Goal: Information Seeking & Learning: Learn about a topic

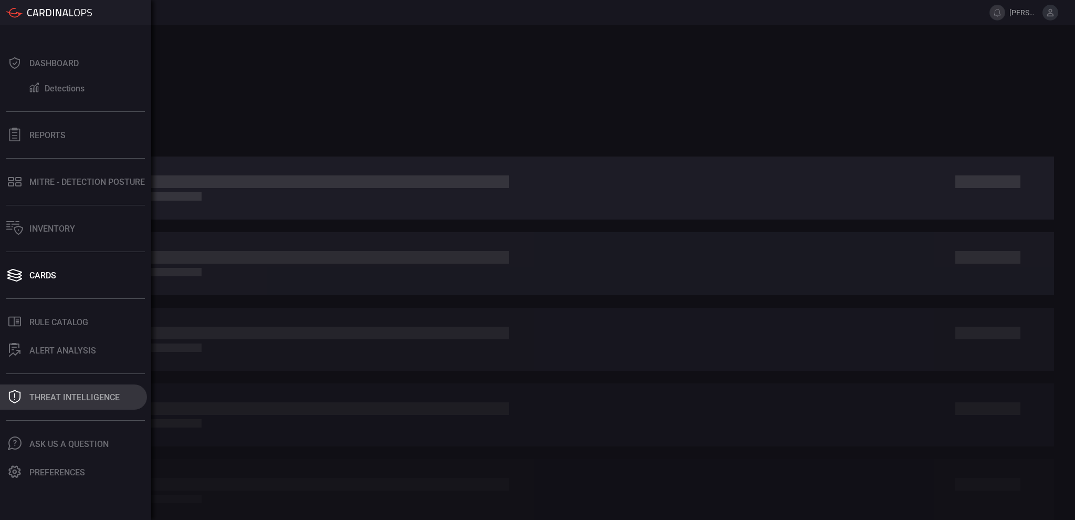
click at [60, 394] on div "Threat Intelligence" at bounding box center [74, 397] width 90 height 10
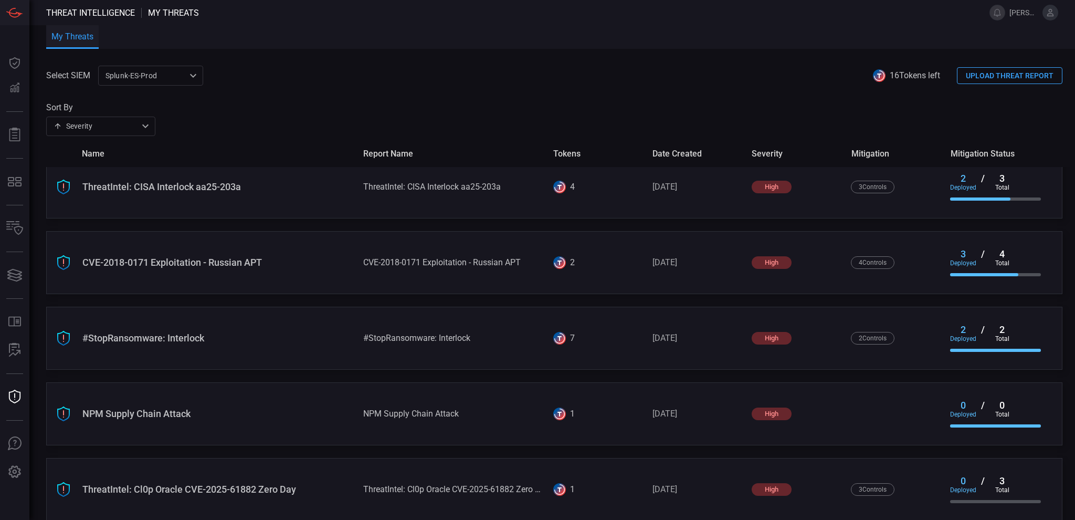
scroll to position [780, 0]
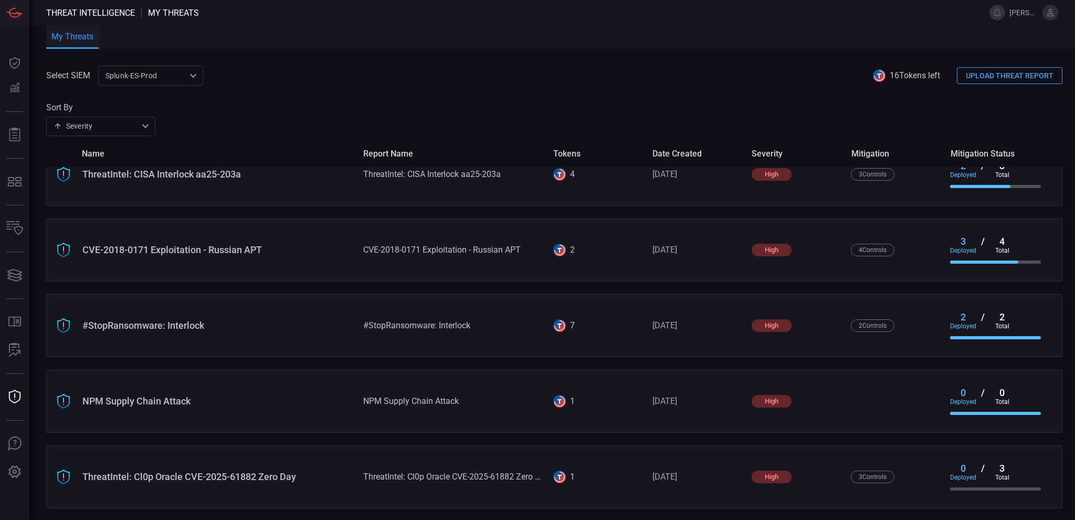
click at [410, 471] on div "ThreatIntel: Cl0p Oracle CVE-2025-61882 Zero Day" at bounding box center [454, 476] width 182 height 10
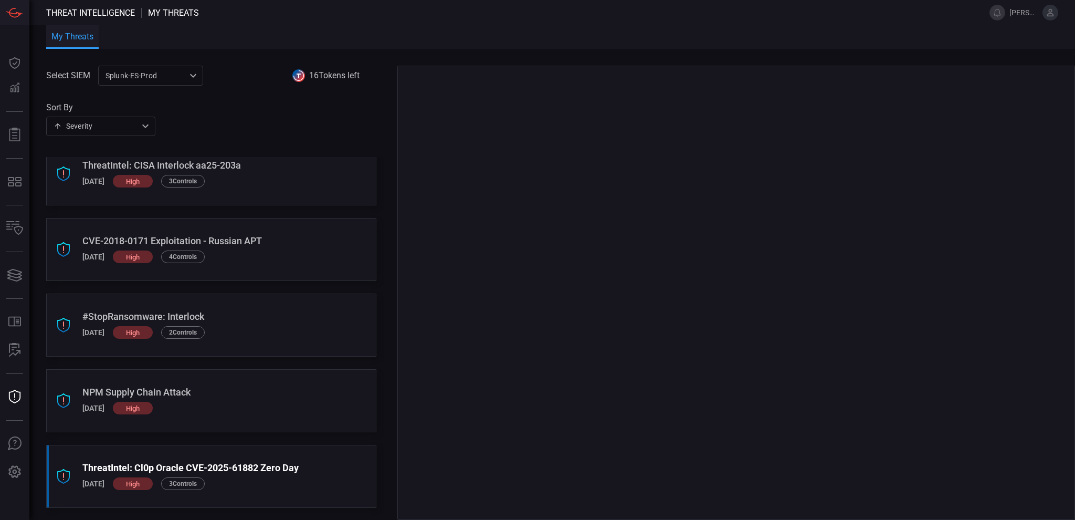
scroll to position [770, 0]
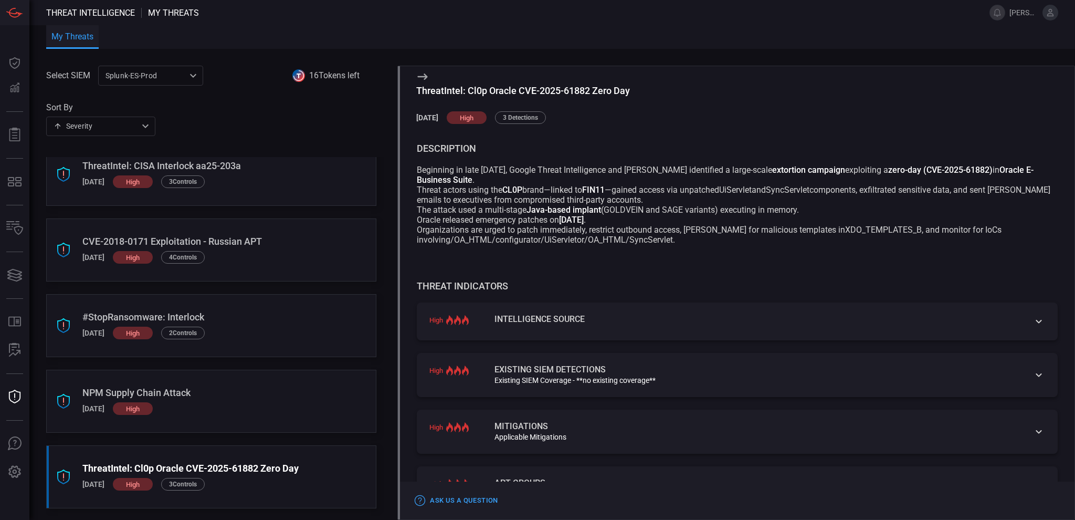
click at [1021, 378] on div "high Existing SIEM Detections Existing SIEM Coverage - **no existing coverage**" at bounding box center [737, 375] width 641 height 44
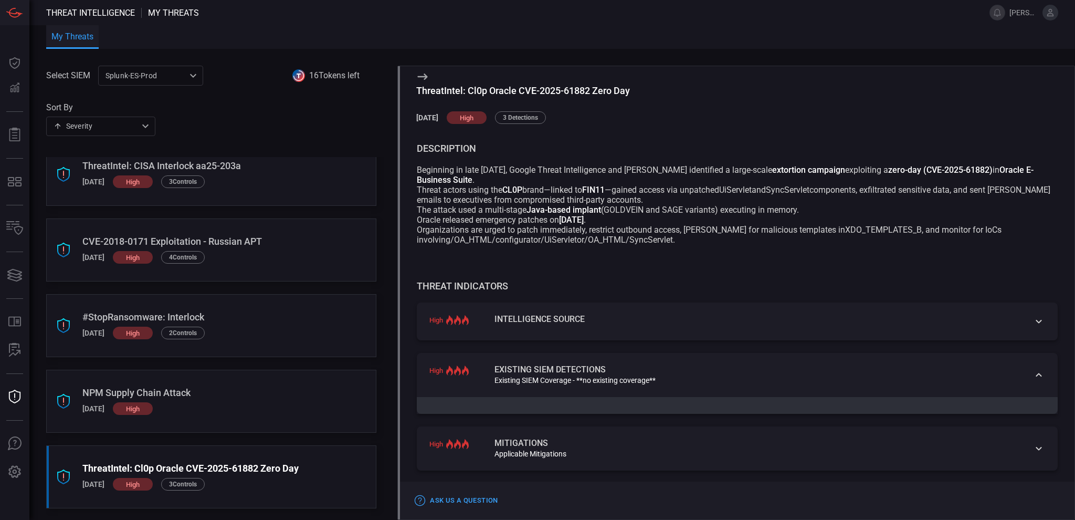
click at [1032, 322] on icon at bounding box center [1038, 321] width 13 height 13
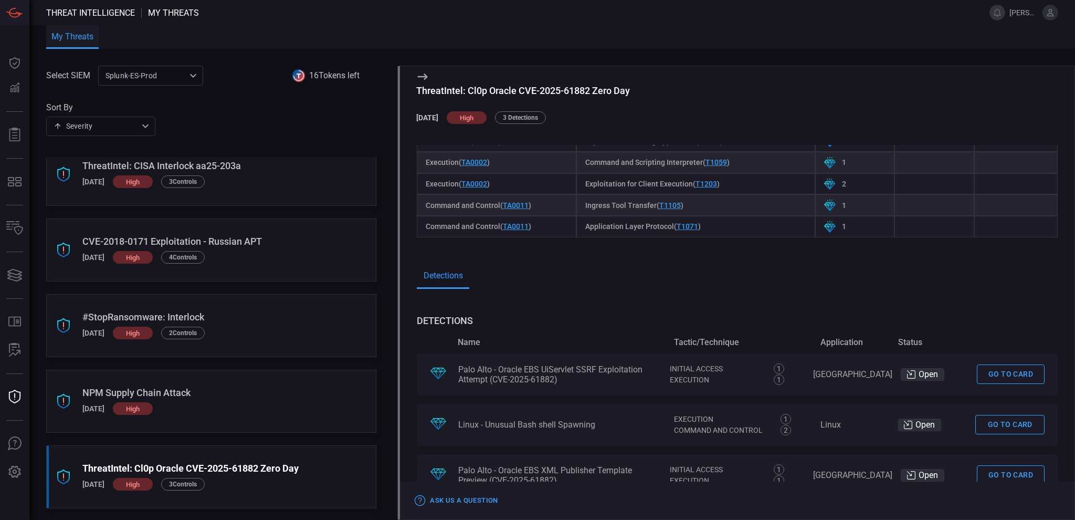
scroll to position [595, 0]
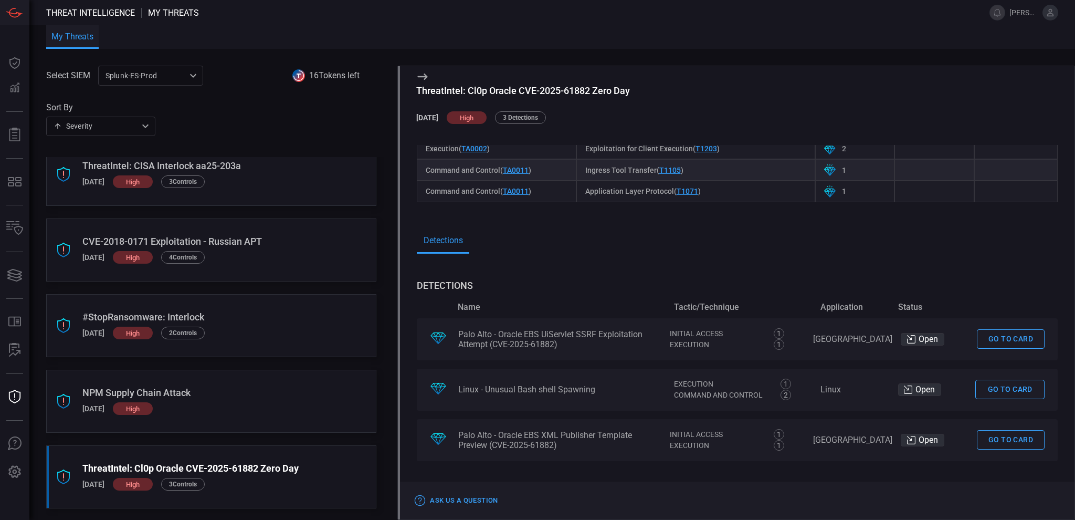
click at [1001, 340] on link "Go to card" at bounding box center [1011, 338] width 68 height 19
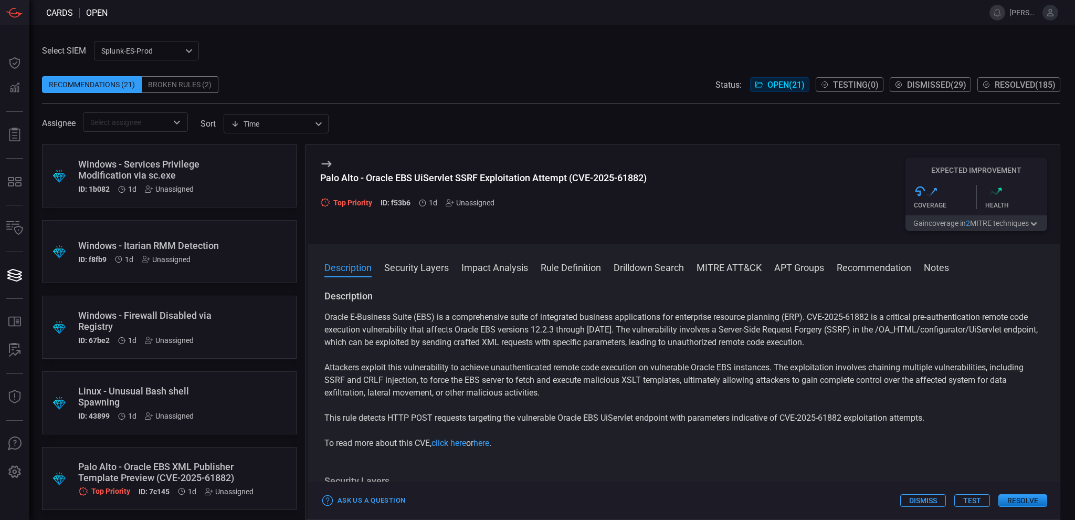
click at [813, 263] on button "APT Groups" at bounding box center [799, 266] width 50 height 13
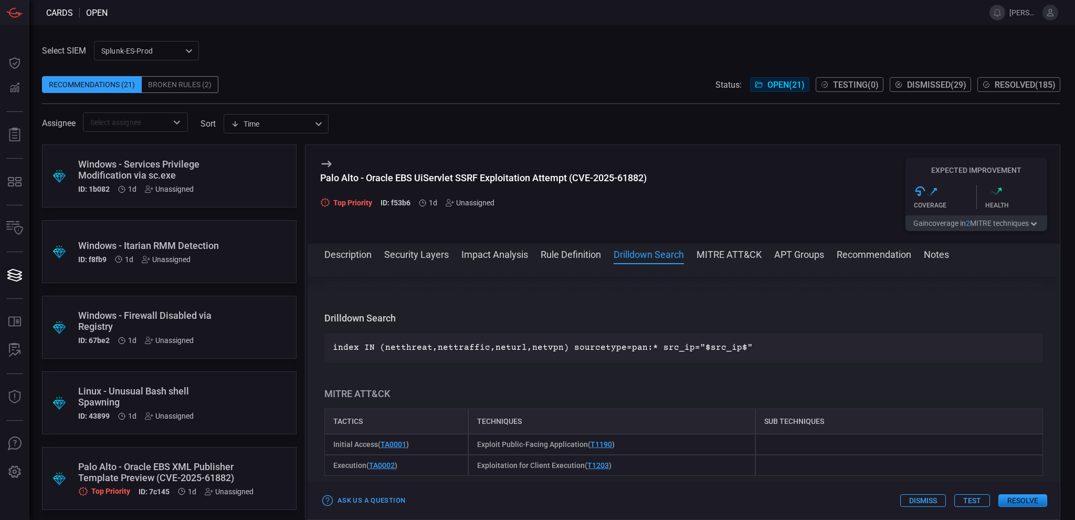
scroll to position [471, 0]
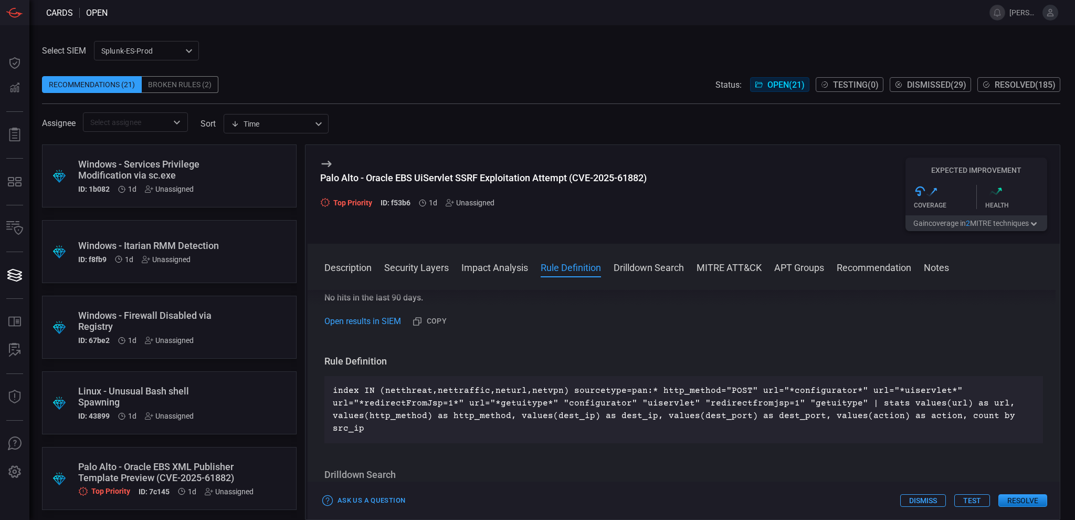
scroll to position [420, 0]
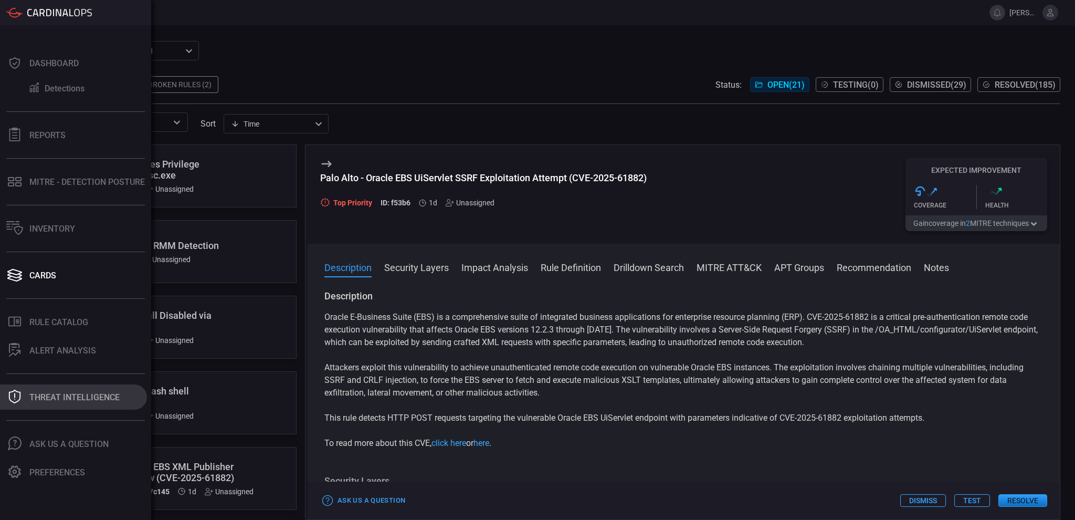
click at [67, 400] on div "Threat Intelligence" at bounding box center [74, 397] width 90 height 10
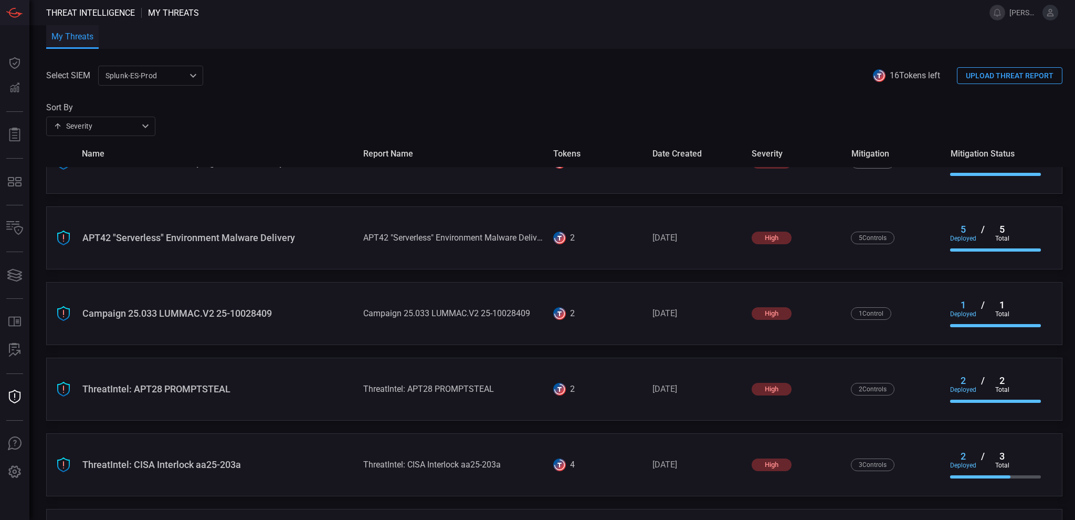
scroll to position [780, 0]
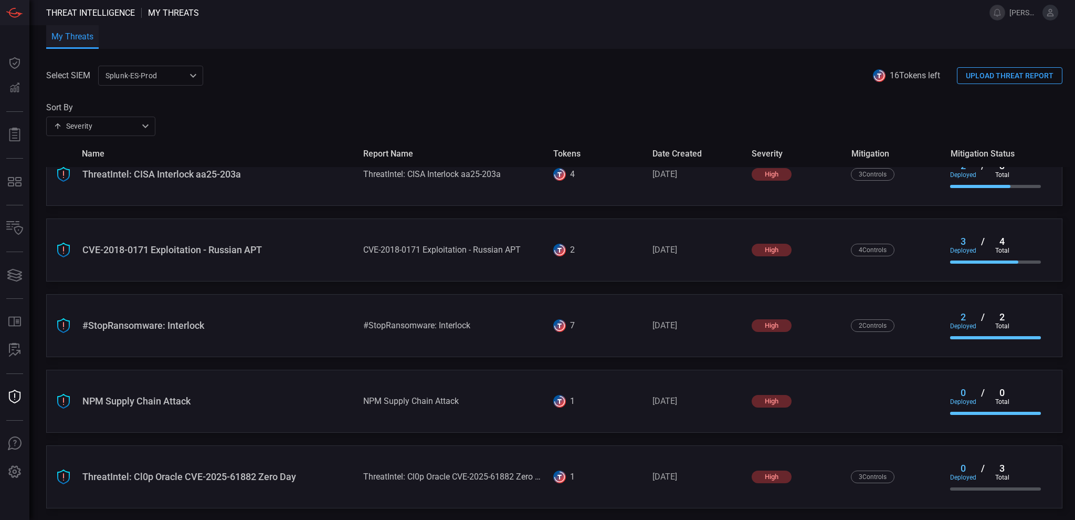
click at [442, 469] on div "ThreatIntel: Cl0p Oracle CVE-2025-61882 Zero Day ThreatIntel: Cl0p Oracle CVE-2…" at bounding box center [554, 476] width 1016 height 63
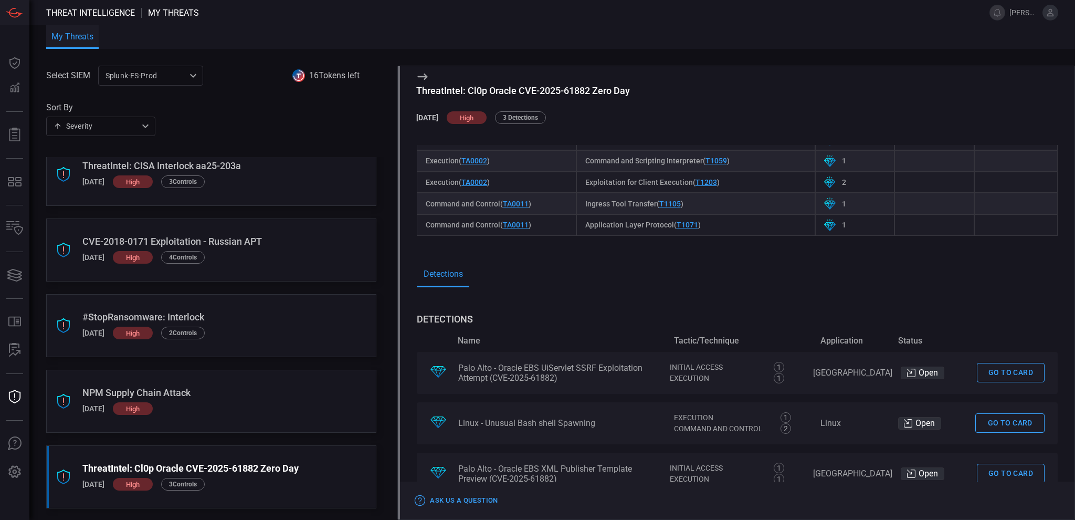
scroll to position [524, 0]
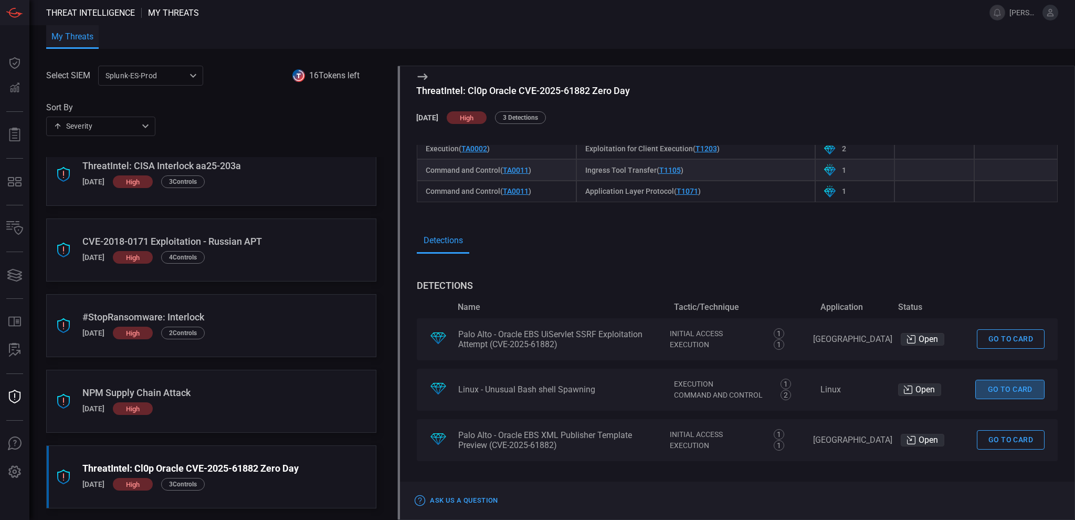
click at [995, 385] on link "Go to card" at bounding box center [1009, 388] width 69 height 19
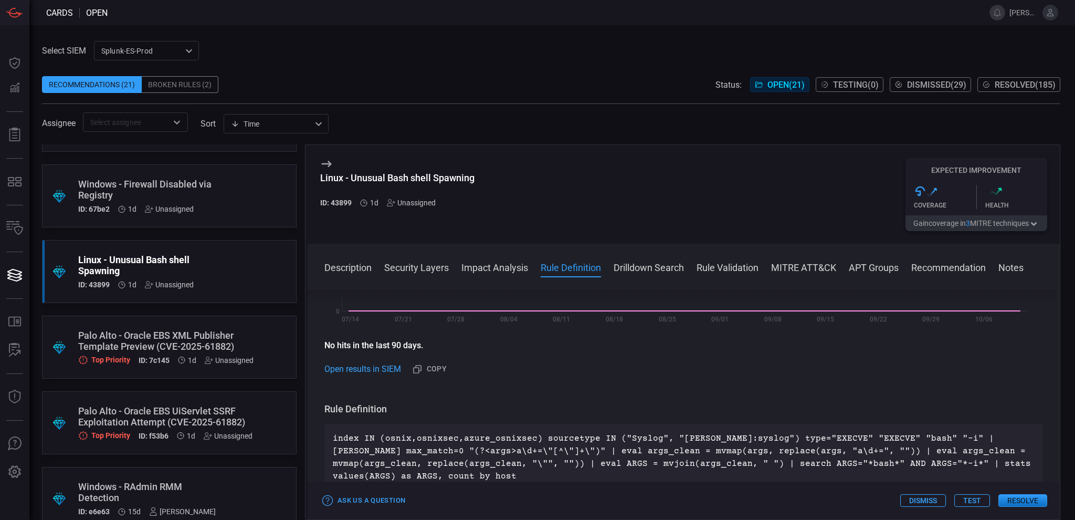
scroll to position [140, 0]
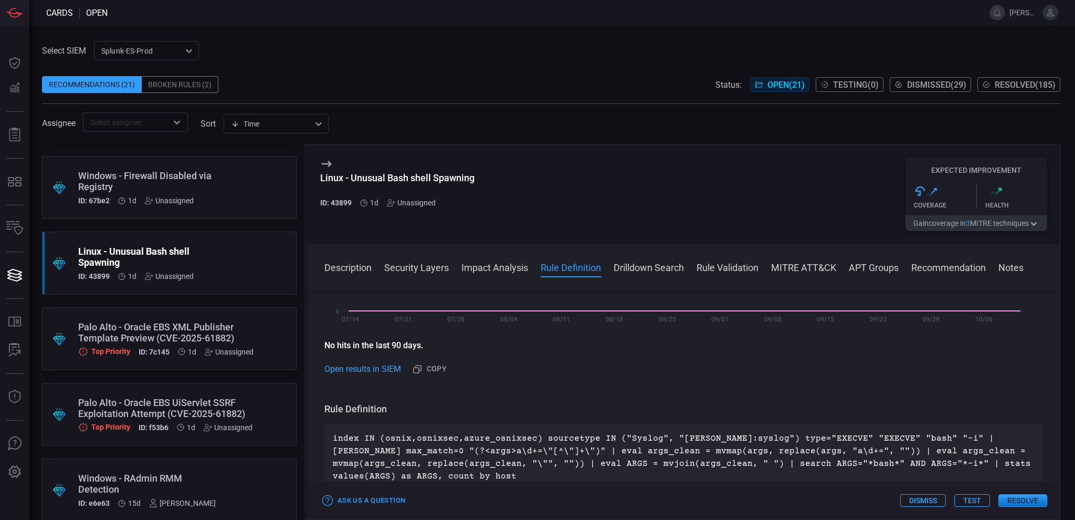
click at [181, 330] on div "Palo Alto - Oracle EBS XML Publisher Template Preview (CVE-2025-61882)" at bounding box center [165, 332] width 175 height 22
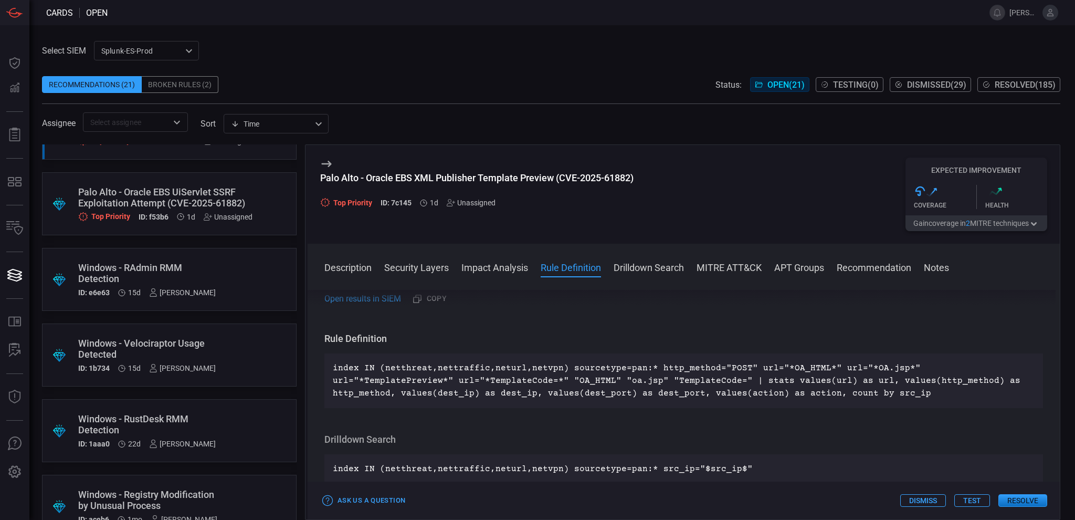
scroll to position [280, 0]
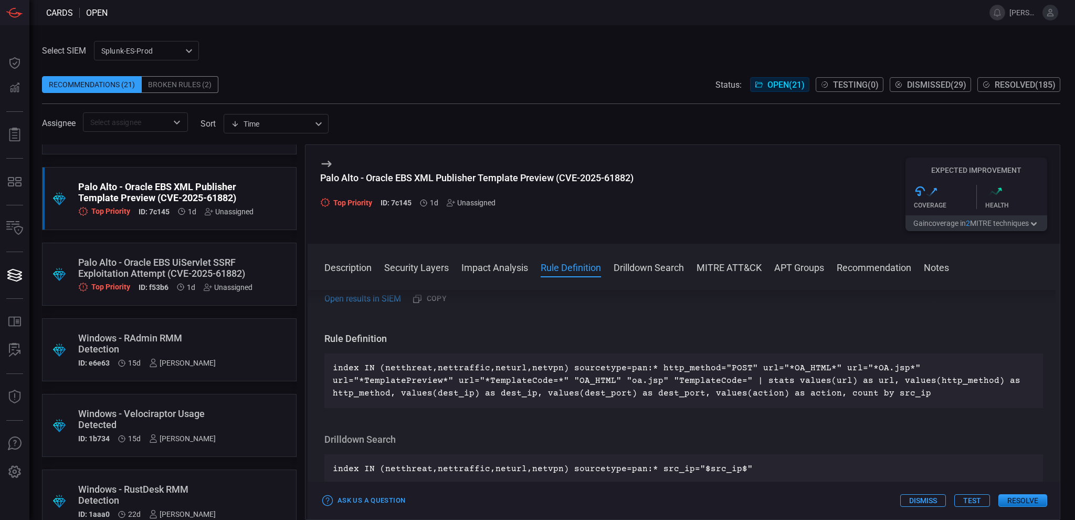
click at [175, 259] on div "Palo Alto - Oracle EBS UiServlet SSRF Exploitation Attempt (CVE-2025-61882)" at bounding box center [165, 268] width 174 height 22
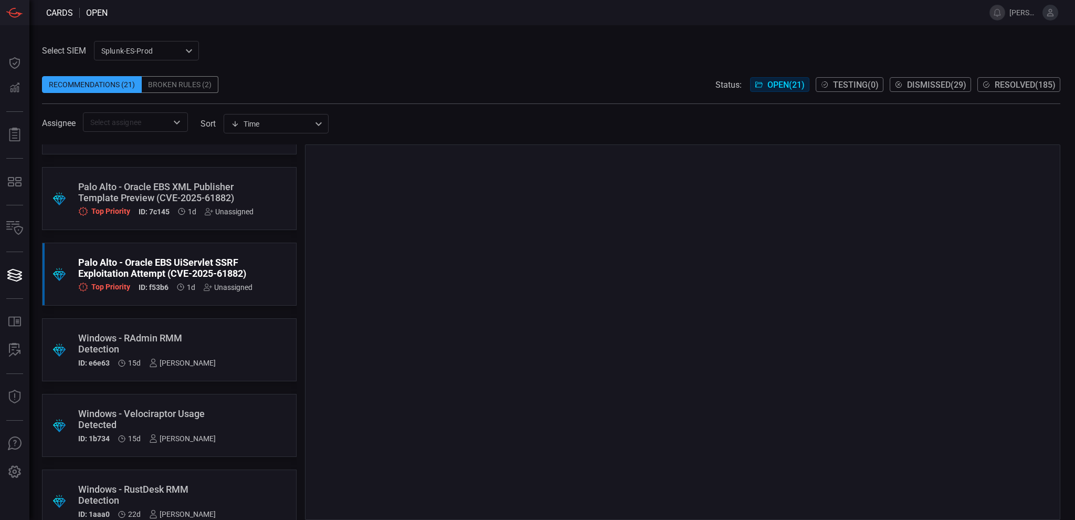
click at [178, 198] on div "Palo Alto - Oracle EBS XML Publisher Template Preview (CVE-2025-61882)" at bounding box center [165, 192] width 175 height 22
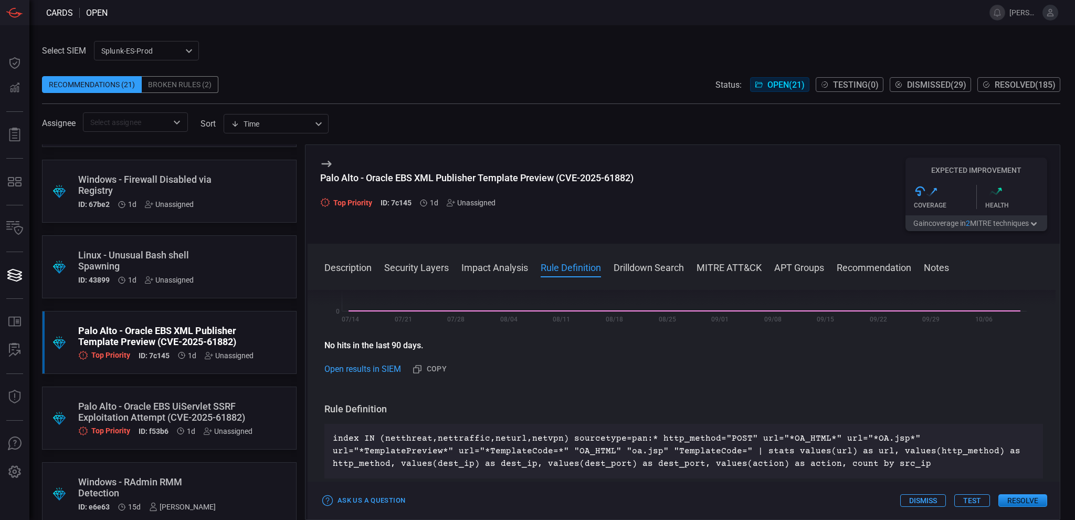
scroll to position [210, 0]
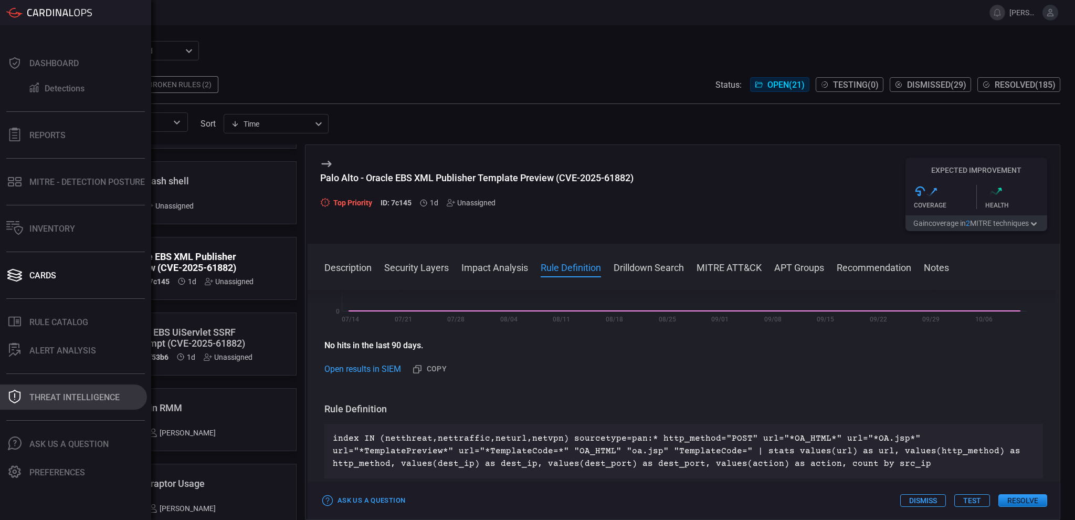
click at [44, 400] on div "Threat Intelligence" at bounding box center [74, 397] width 90 height 10
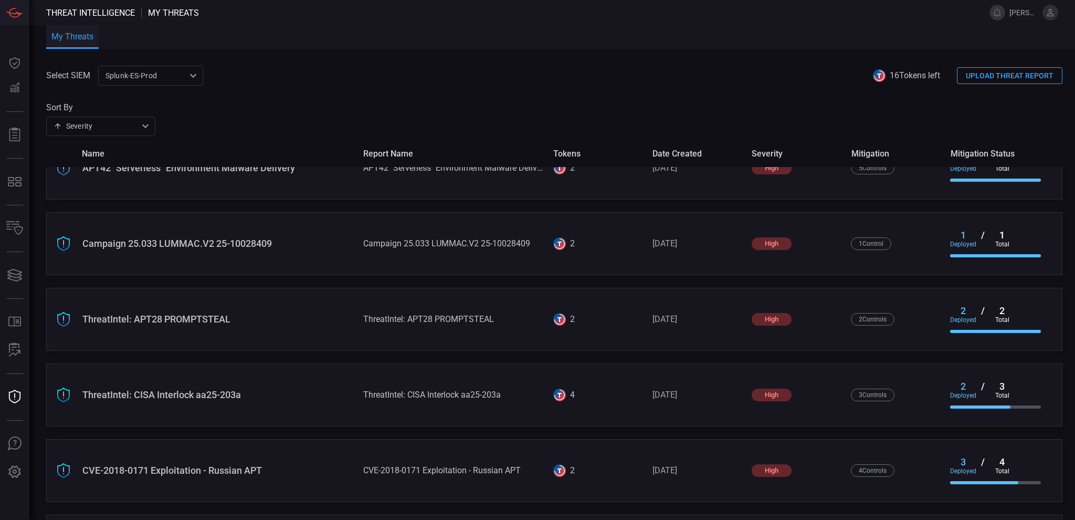
scroll to position [780, 0]
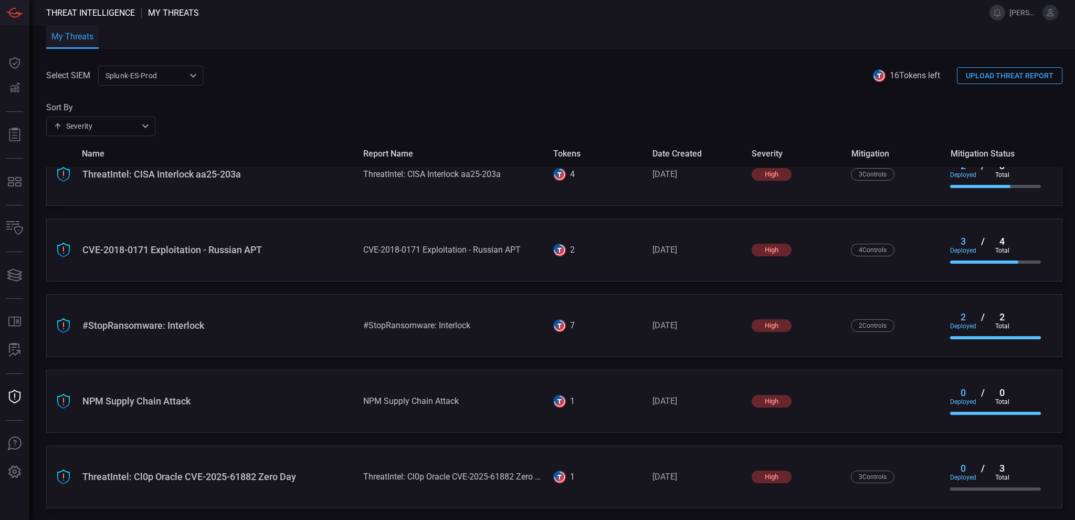
click at [241, 477] on div "ThreatIntel: Cl0p Oracle CVE-2025-61882 Zero Day" at bounding box center [218, 476] width 272 height 11
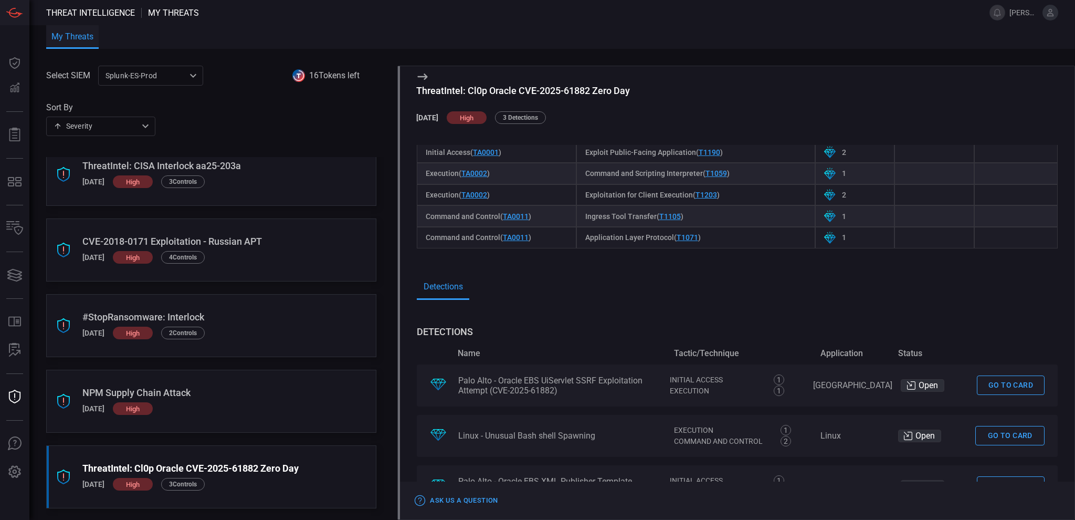
scroll to position [524, 0]
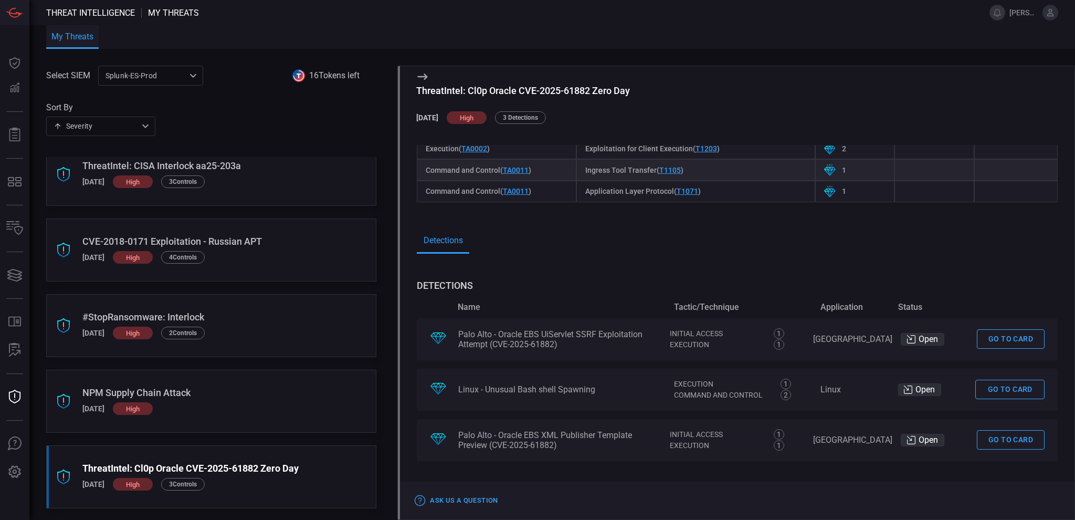
click at [1002, 436] on link "Go to card" at bounding box center [1011, 439] width 68 height 19
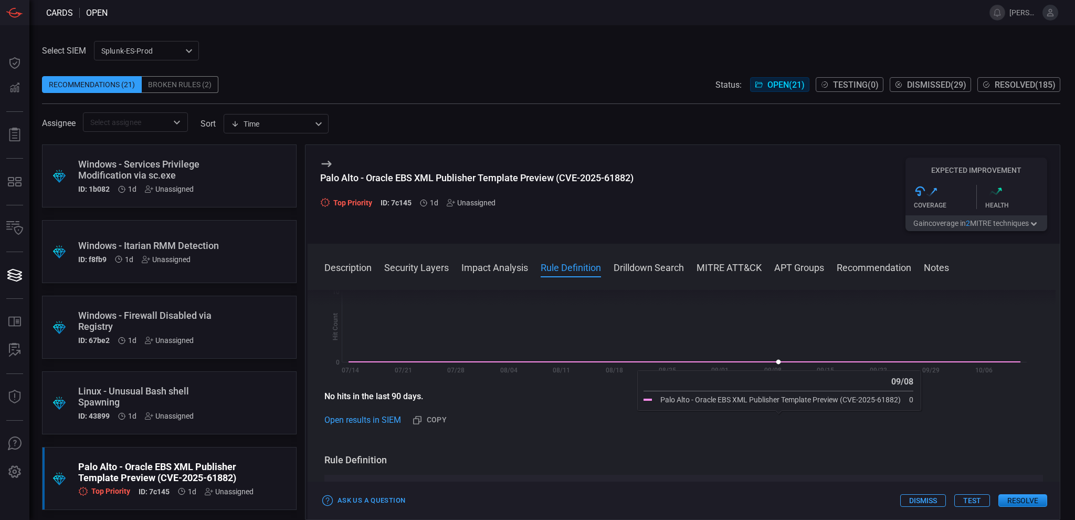
scroll to position [210, 0]
